Goal: Information Seeking & Learning: Learn about a topic

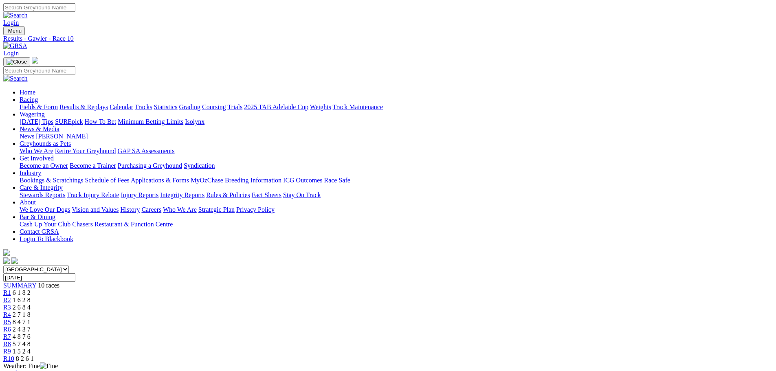
click at [58, 103] on link "Fields & Form" at bounding box center [39, 106] width 38 height 7
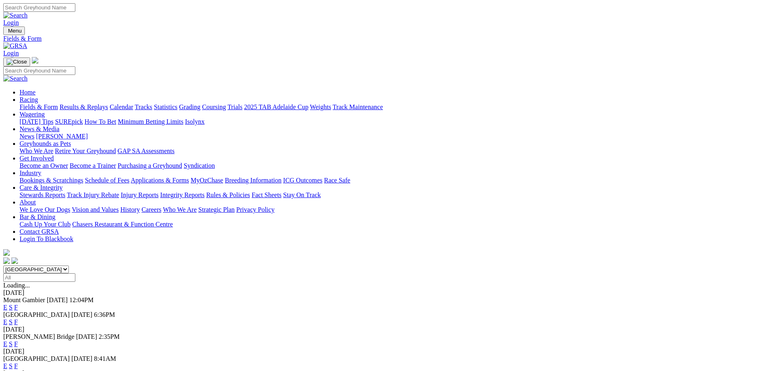
click at [18, 319] on link "F" at bounding box center [16, 322] width 4 height 7
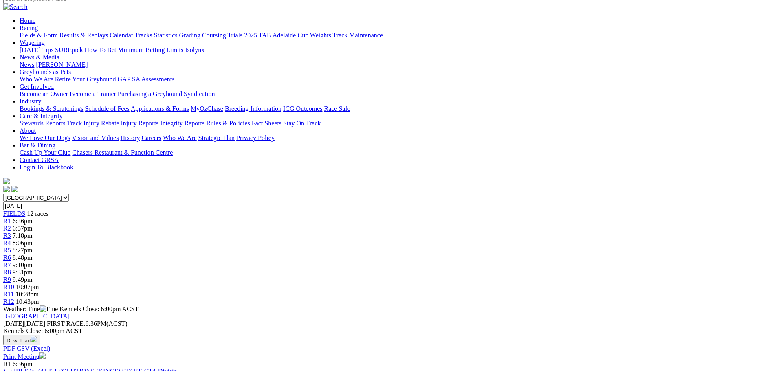
scroll to position [81, 0]
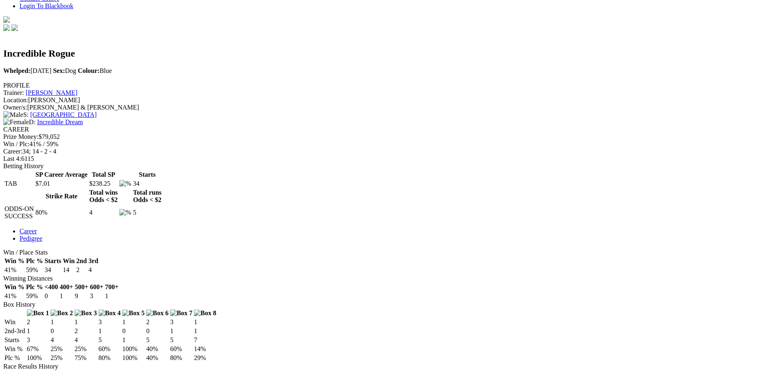
scroll to position [204, 0]
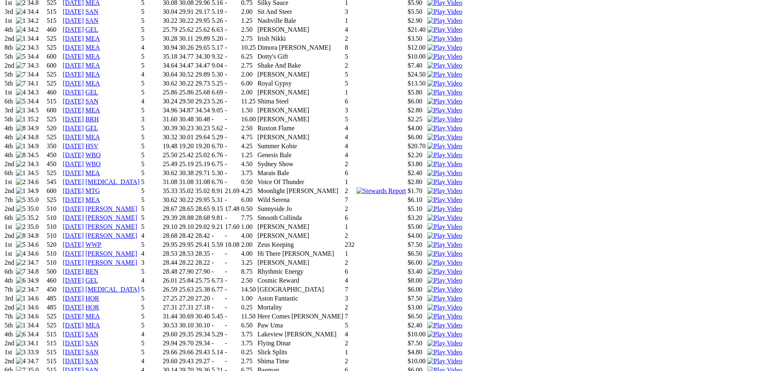
scroll to position [896, 0]
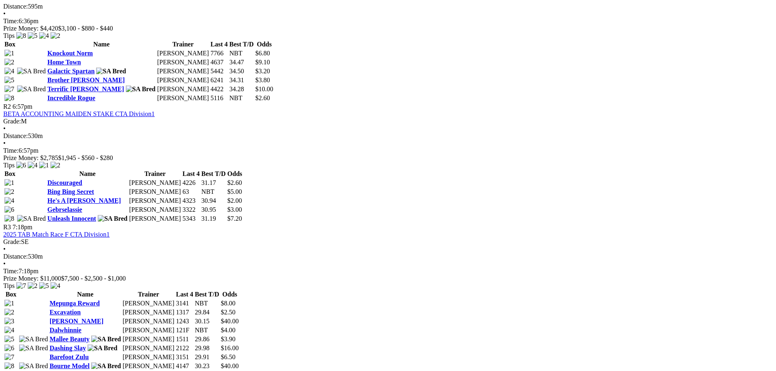
scroll to position [489, 0]
